Goal: Transaction & Acquisition: Purchase product/service

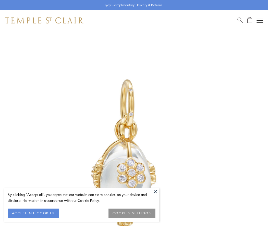
scroll to position [8, 0]
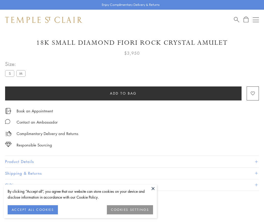
click at [123, 93] on span "Add to bag" at bounding box center [123, 94] width 27 height 6
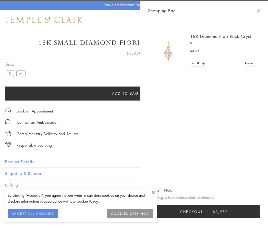
click at [260, 212] on button "Checkout $3,950" at bounding box center [204, 211] width 112 height 13
